Goal: Task Accomplishment & Management: Manage account settings

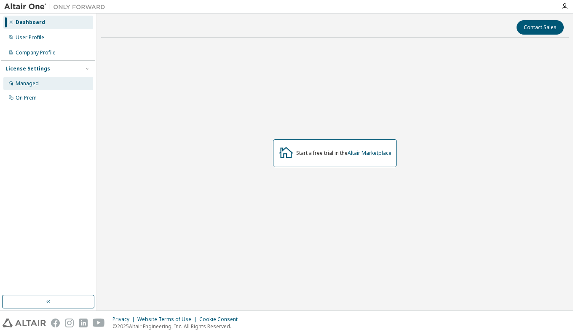
click at [43, 88] on div "Managed" at bounding box center [48, 83] width 90 height 13
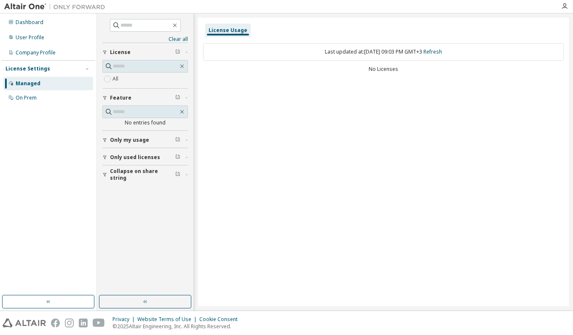
click at [129, 141] on span "Only my usage" at bounding box center [129, 140] width 39 height 7
click at [131, 155] on span "Only used licenses" at bounding box center [135, 157] width 50 height 7
click at [36, 95] on div "On Prem" at bounding box center [26, 97] width 21 height 7
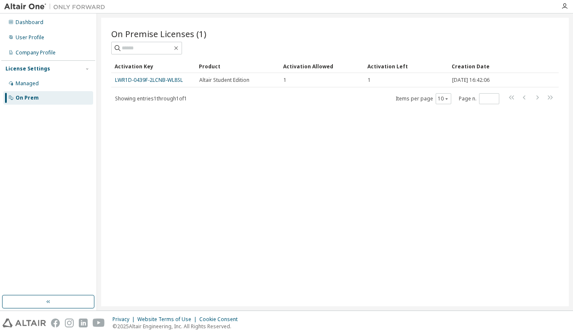
drag, startPoint x: 165, startPoint y: 80, endPoint x: 130, endPoint y: 142, distance: 71.2
click at [130, 142] on div "On Premise Licenses (1) Clear Load Save Save As Field Operator Value Select fil…" at bounding box center [335, 162] width 468 height 288
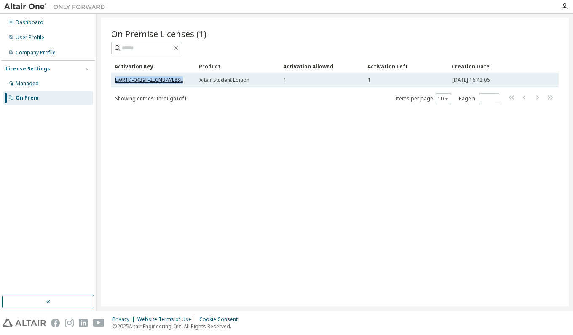
drag, startPoint x: 115, startPoint y: 80, endPoint x: 182, endPoint y: 82, distance: 67.1
click at [182, 82] on link "LWR1D-0439F-2LCNB-WL8SL" at bounding box center [149, 79] width 68 height 7
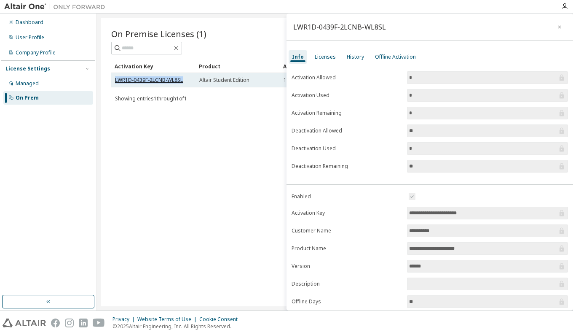
copy link "LWR1D-0439F-2LCNB-WL8SL"
